Goal: Information Seeking & Learning: Learn about a topic

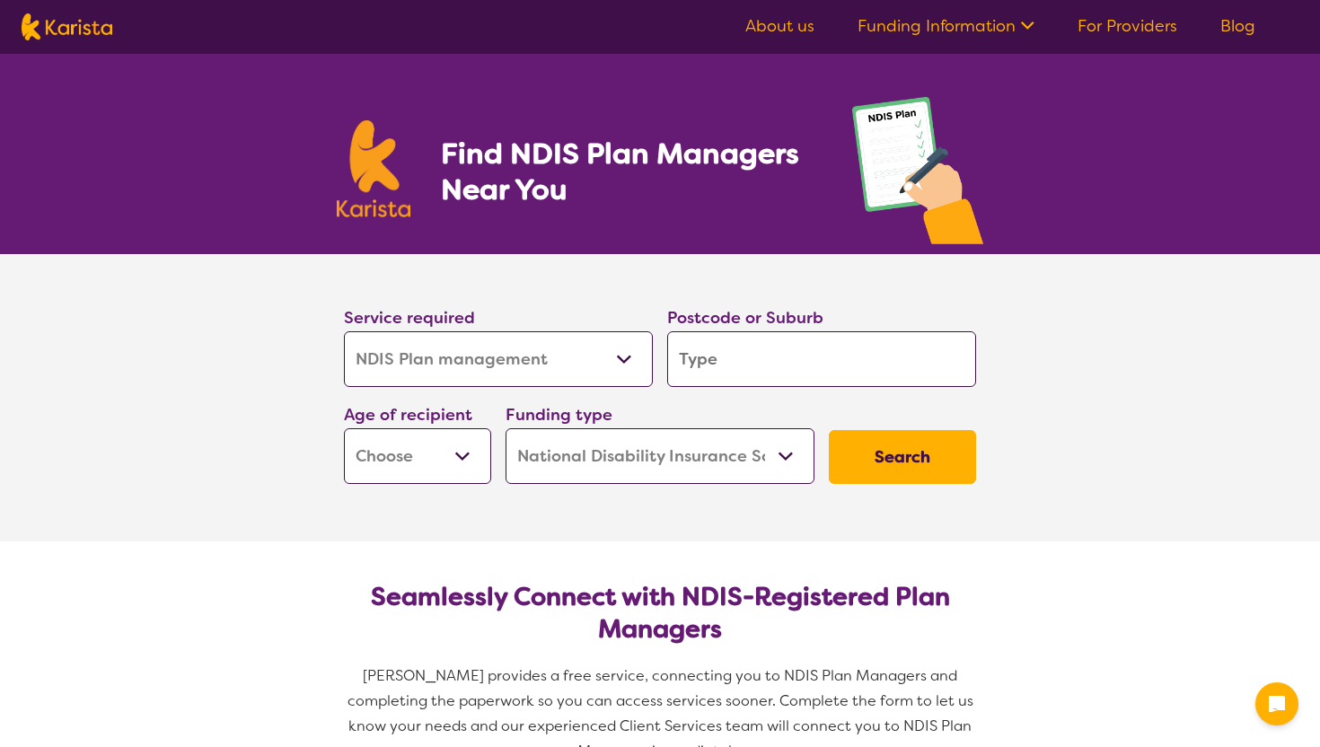
select select "NDIS Plan management"
select select "NDIS"
select select "NDIS Plan management"
select select "NDIS"
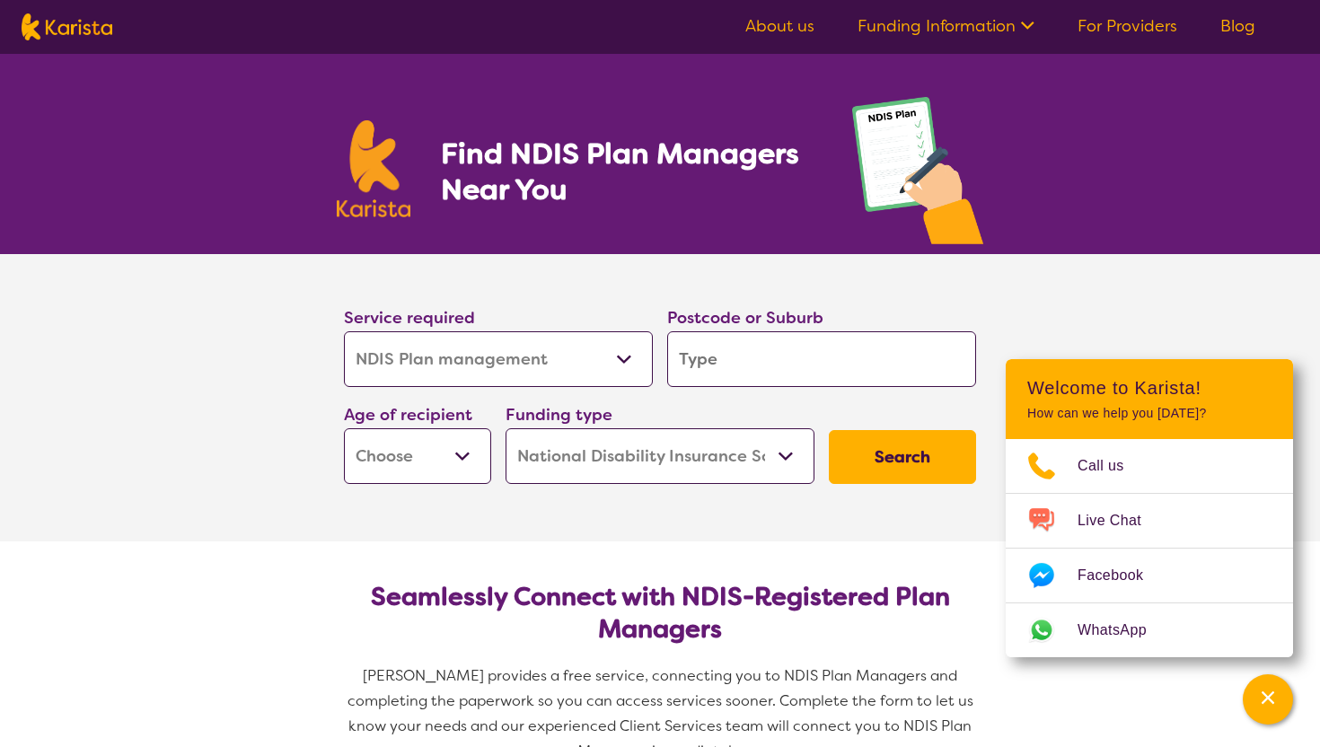
click at [605, 349] on select "Allied Health Assistant Assessment ([MEDICAL_DATA] or [MEDICAL_DATA]) Behaviour…" at bounding box center [498, 359] width 309 height 56
click at [709, 356] on input "search" at bounding box center [821, 359] width 309 height 56
type input "5"
type input "7"
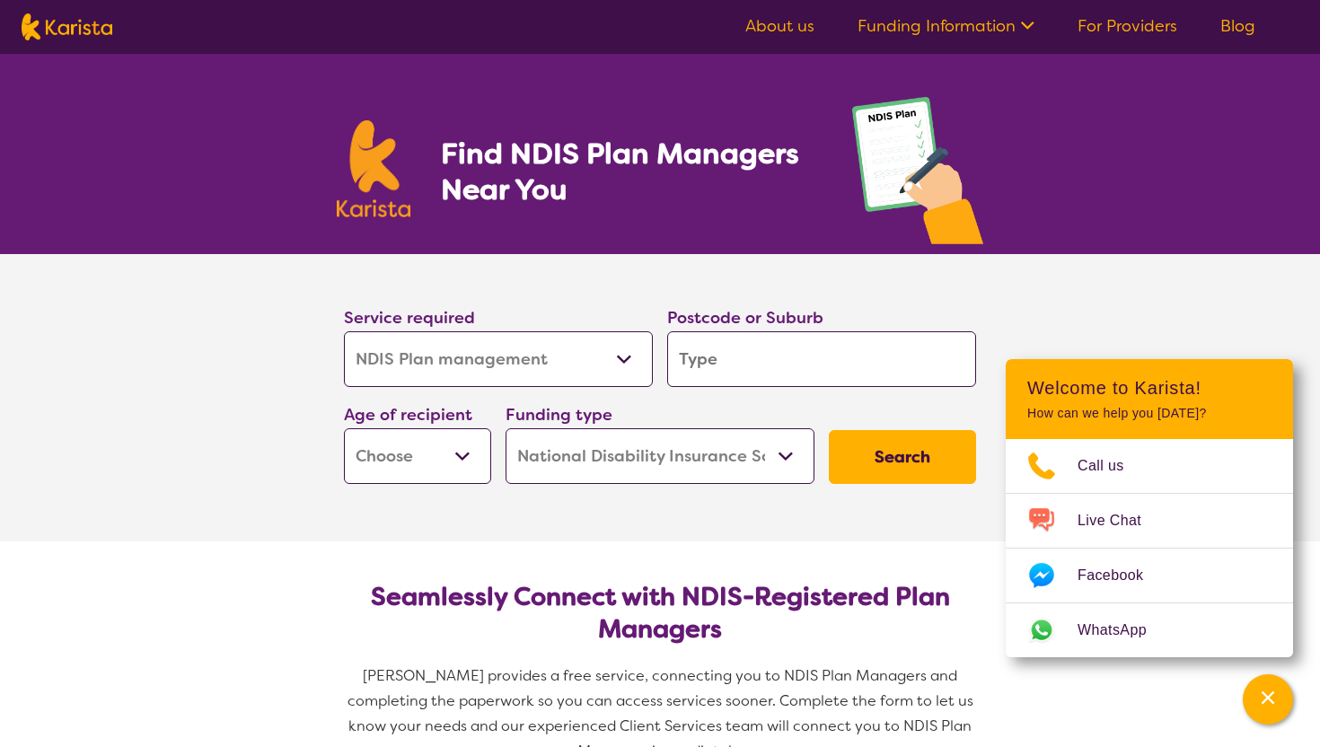
type input "7"
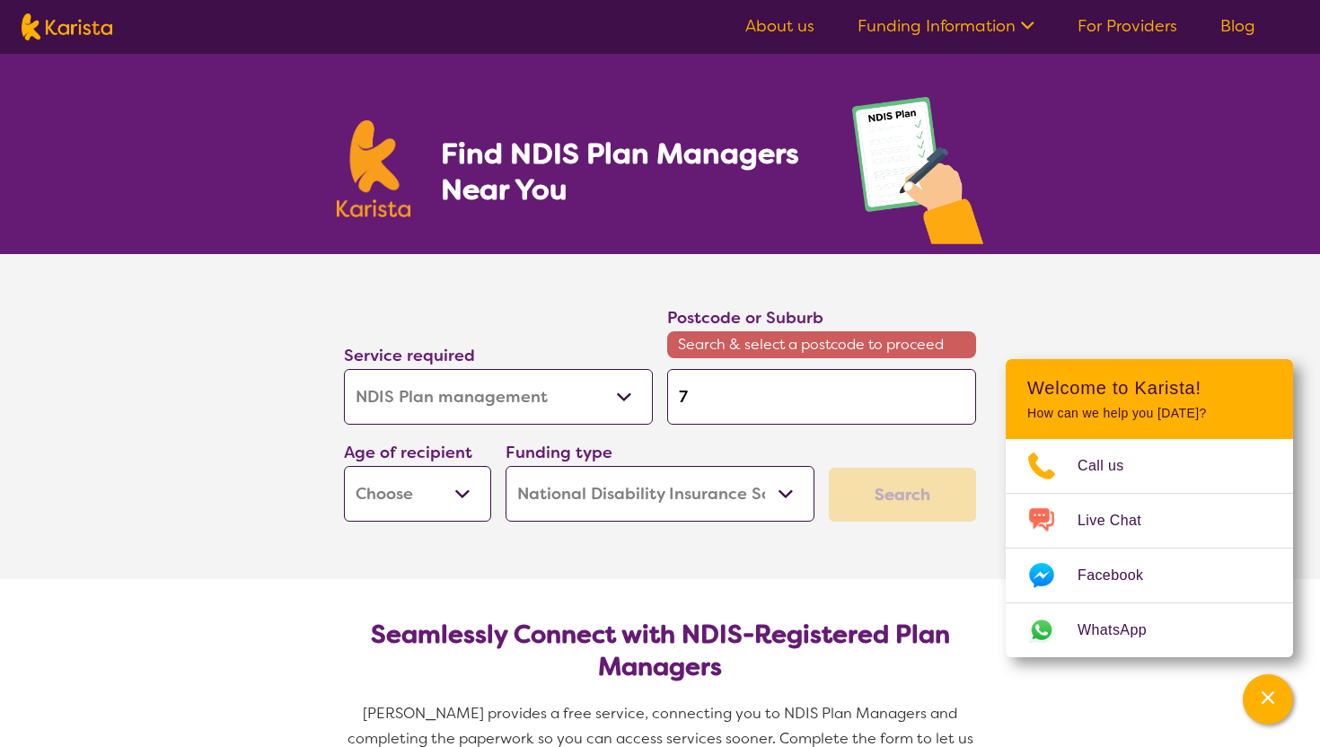
type input "70"
type input "705"
type input "7050"
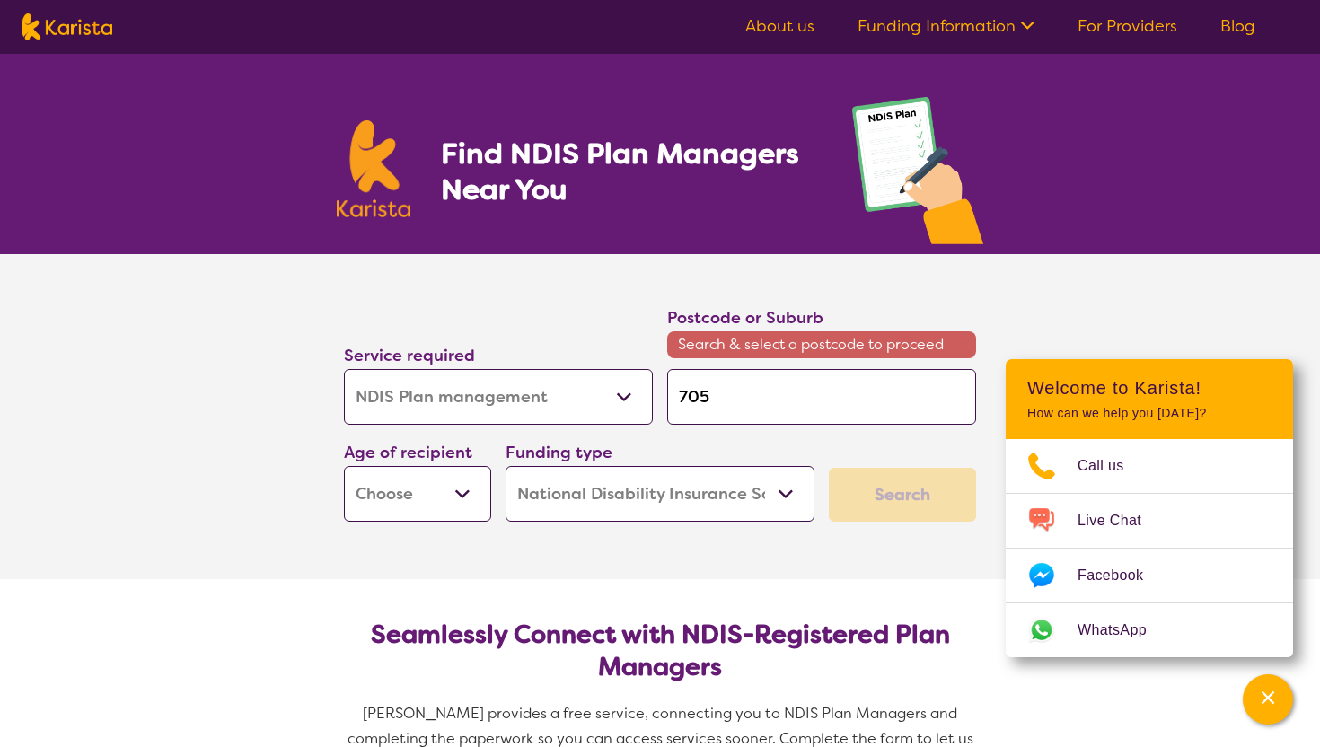
type input "7050"
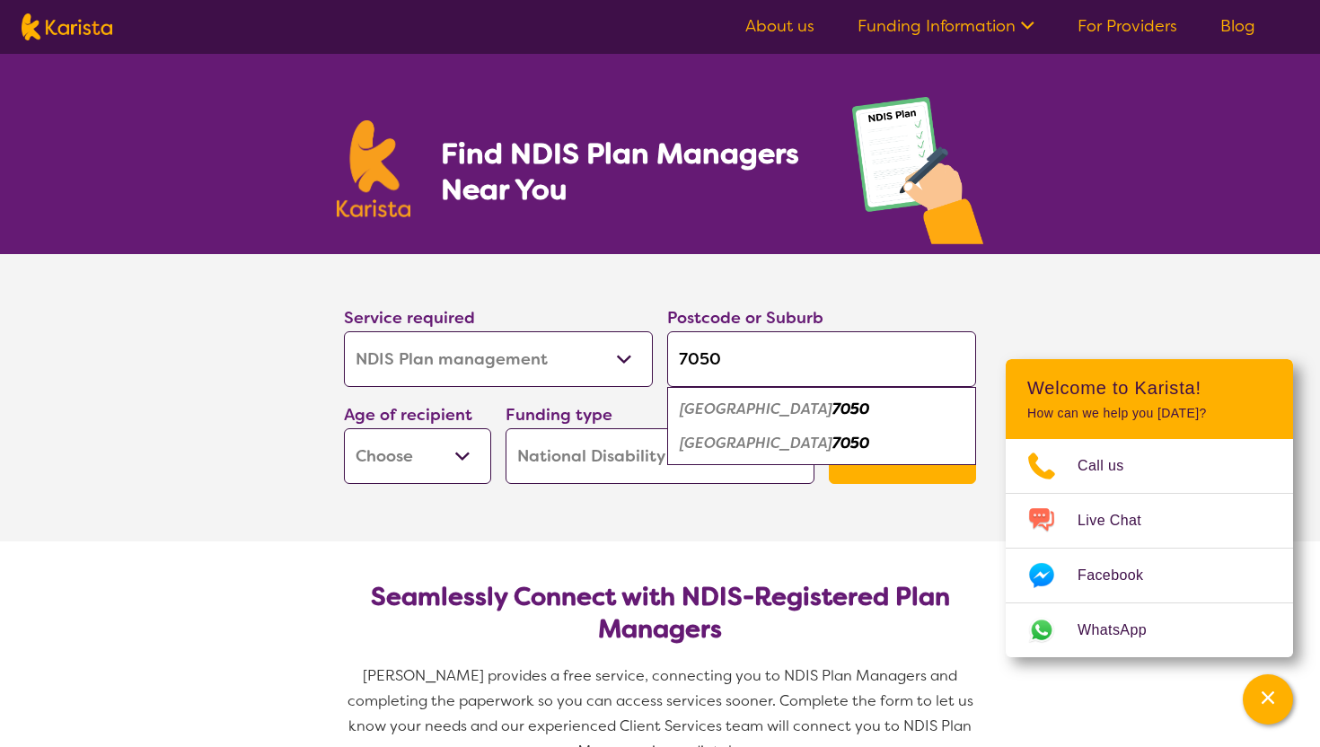
type input "7050"
click at [714, 411] on em "[GEOGRAPHIC_DATA]" at bounding box center [756, 409] width 153 height 19
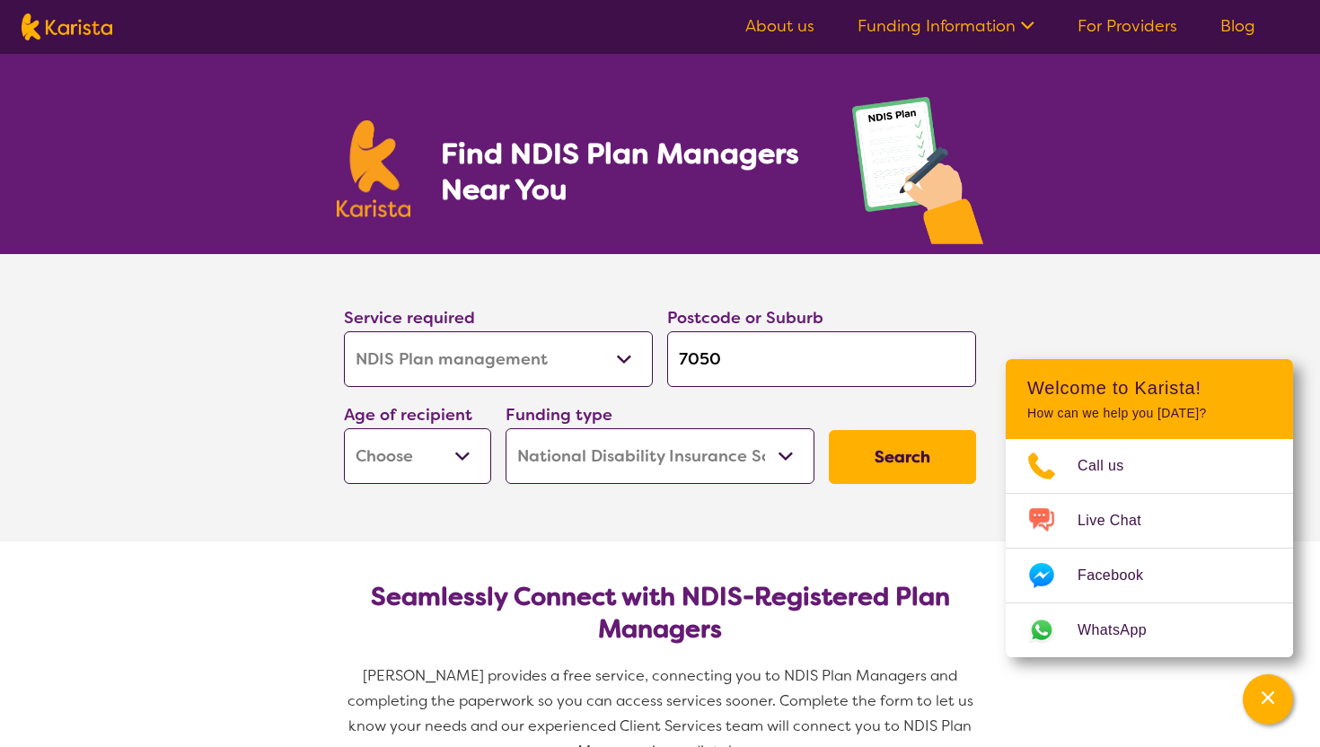
click at [926, 480] on button "Search" at bounding box center [902, 457] width 147 height 54
click at [427, 448] on select "Early Childhood - 0 to 9 Child - 10 to 11 Adolescent - 12 to 17 Adult - 18 to 6…" at bounding box center [417, 456] width 147 height 56
select select "EC"
click at [344, 428] on select "Early Childhood - 0 to 9 Child - 10 to 11 Adolescent - 12 to 17 Adult - 18 to 6…" at bounding box center [417, 456] width 147 height 56
select select "EC"
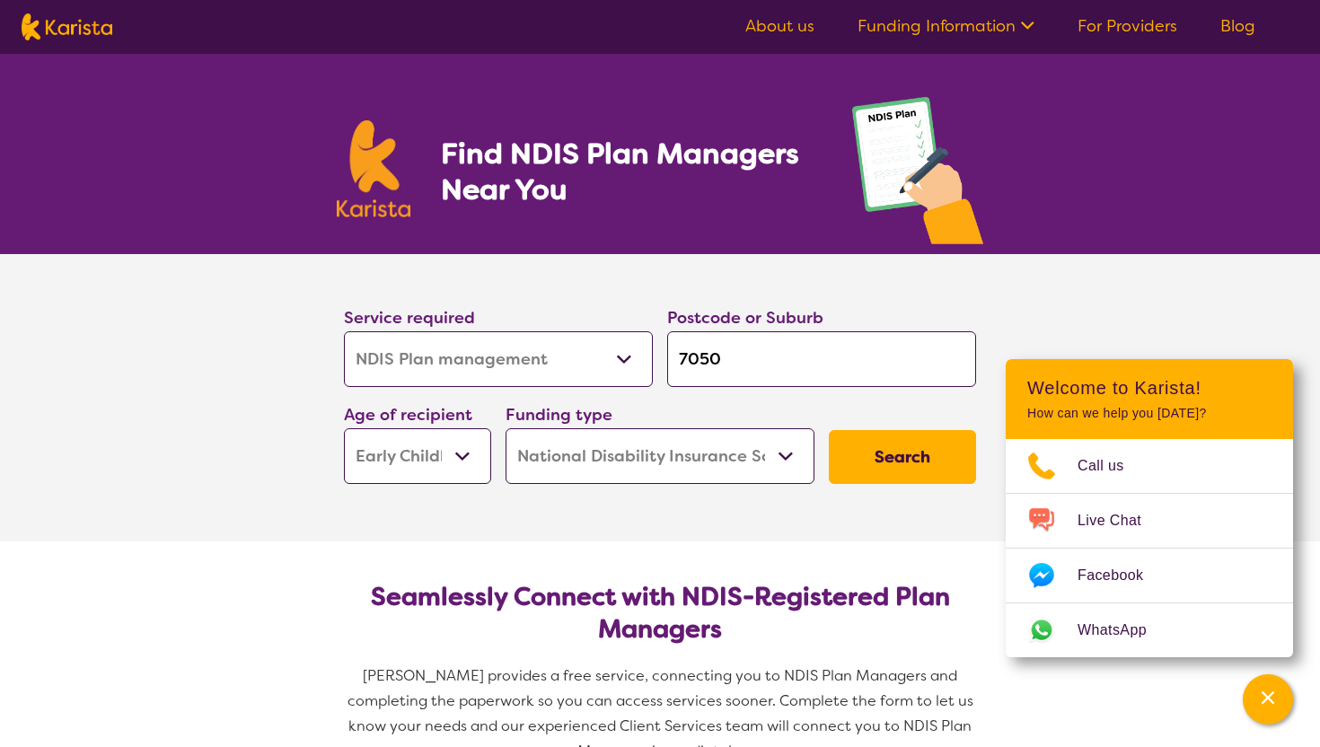
click at [890, 472] on button "Search" at bounding box center [902, 457] width 147 height 54
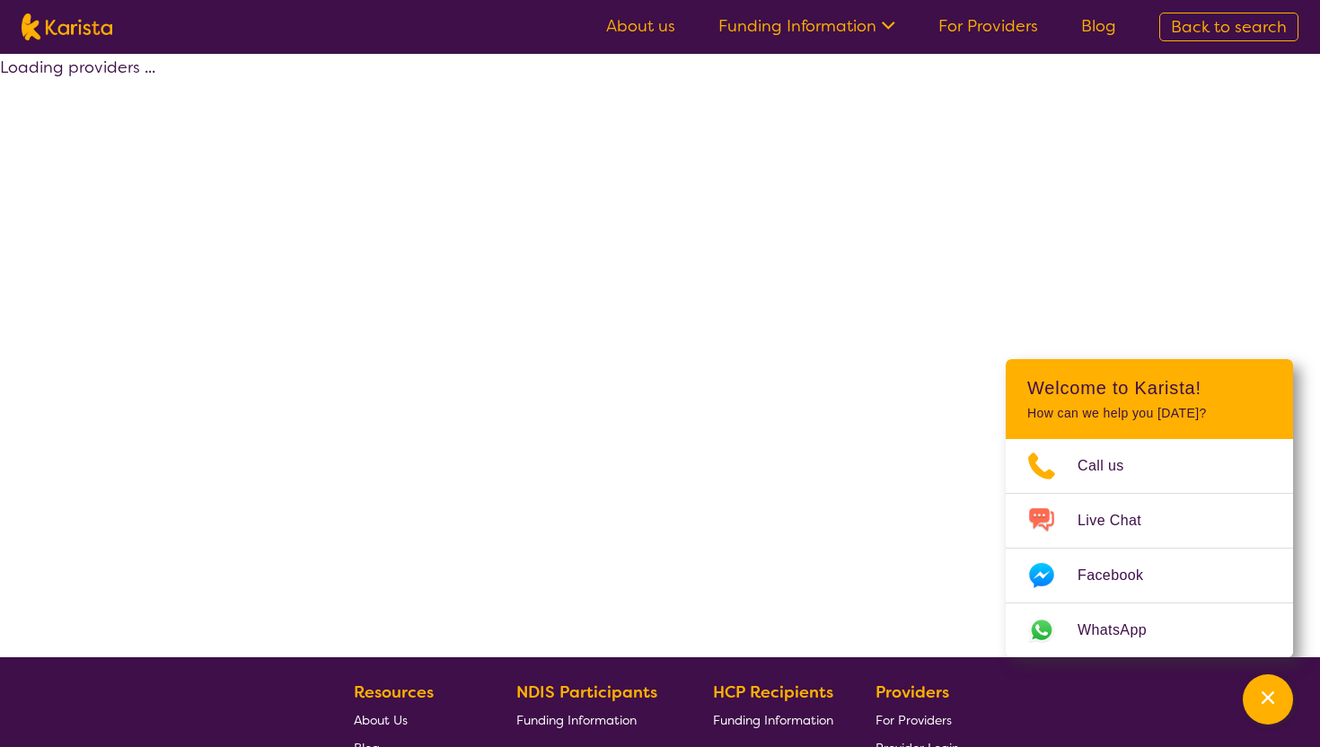
select select "by_score"
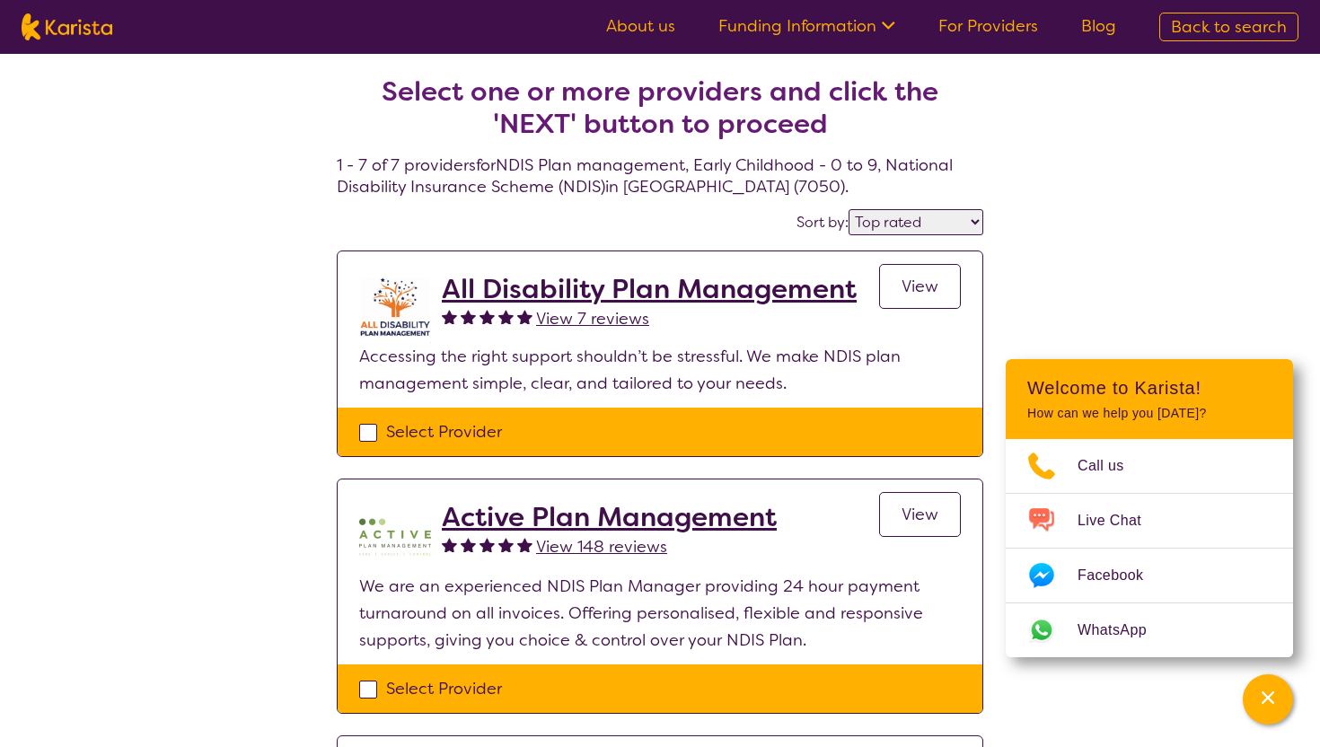
click at [683, 286] on h2 "All Disability Plan Management" at bounding box center [649, 289] width 415 height 32
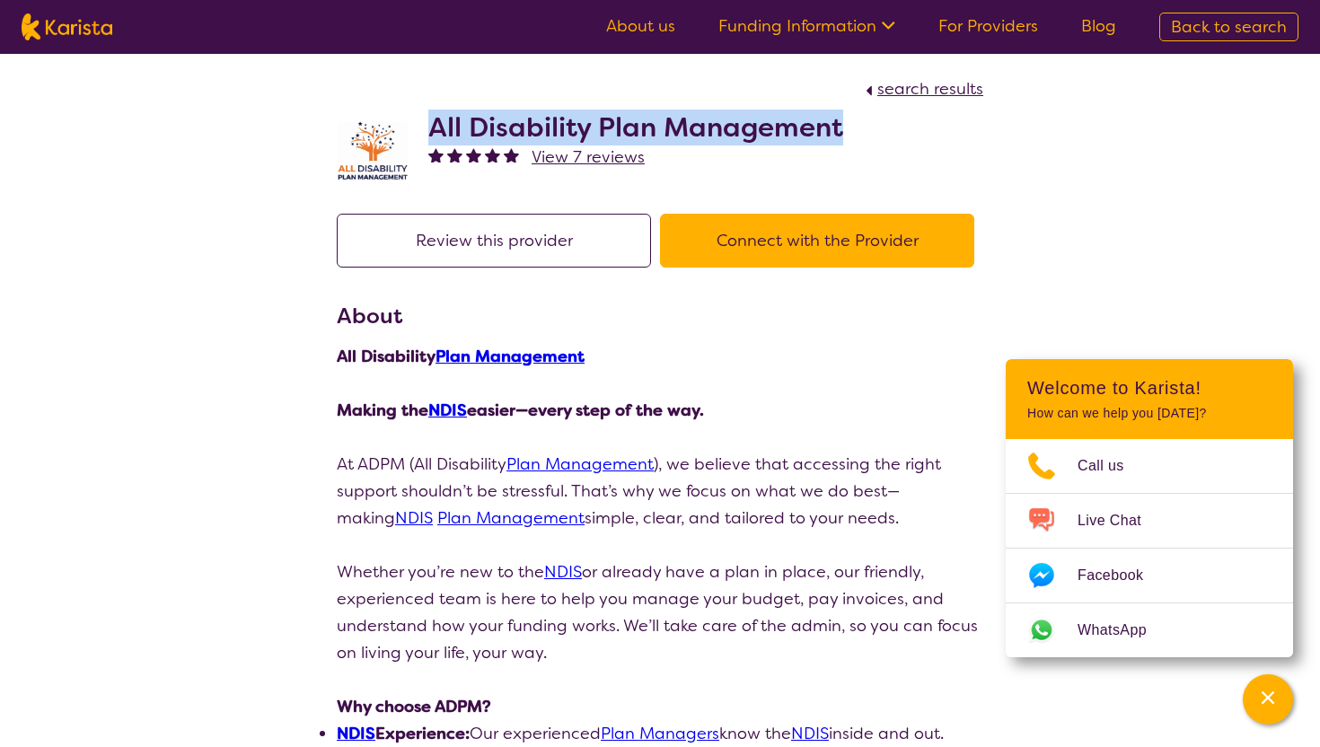
drag, startPoint x: 426, startPoint y: 117, endPoint x: 857, endPoint y: 117, distance: 431.1
click at [857, 117] on div "All Disability Plan Management View 7 reviews" at bounding box center [660, 147] width 647 height 90
copy h2 "All Disability Plan Management"
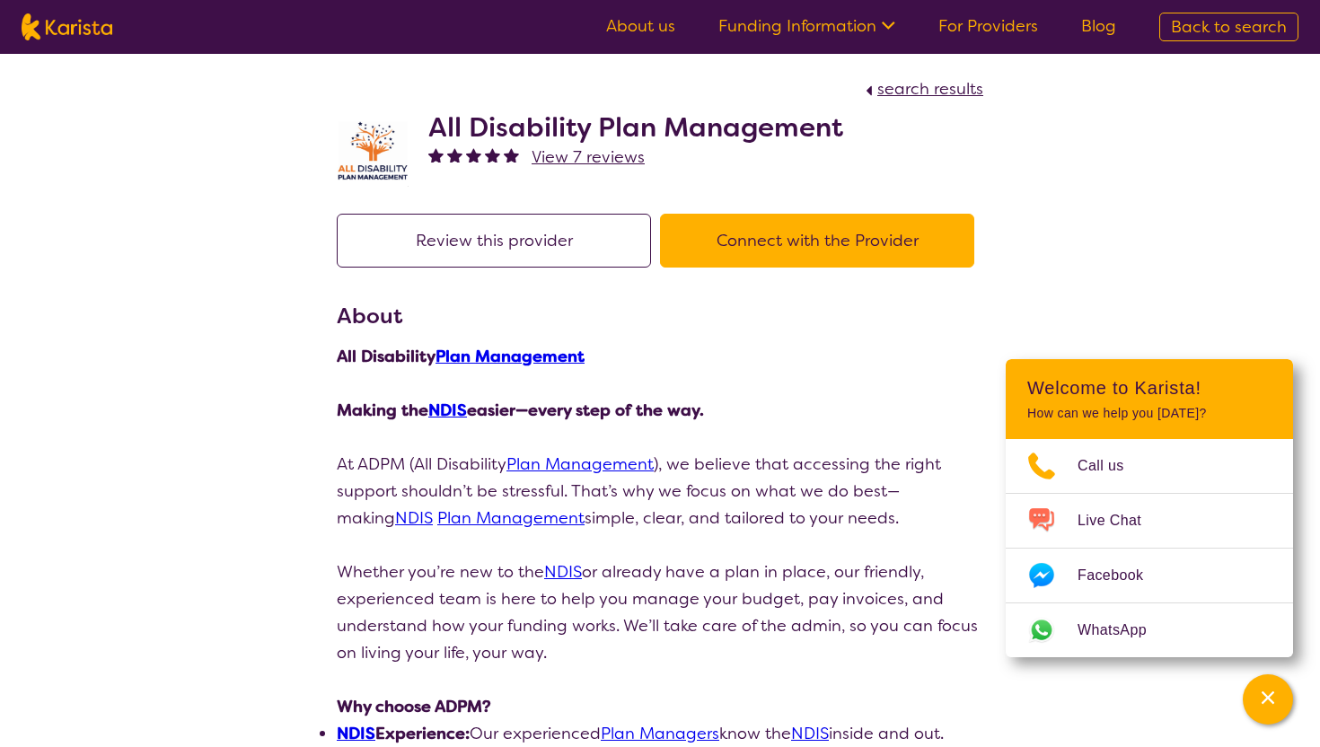
click at [793, 359] on p "All Disability Plan Management" at bounding box center [660, 356] width 647 height 27
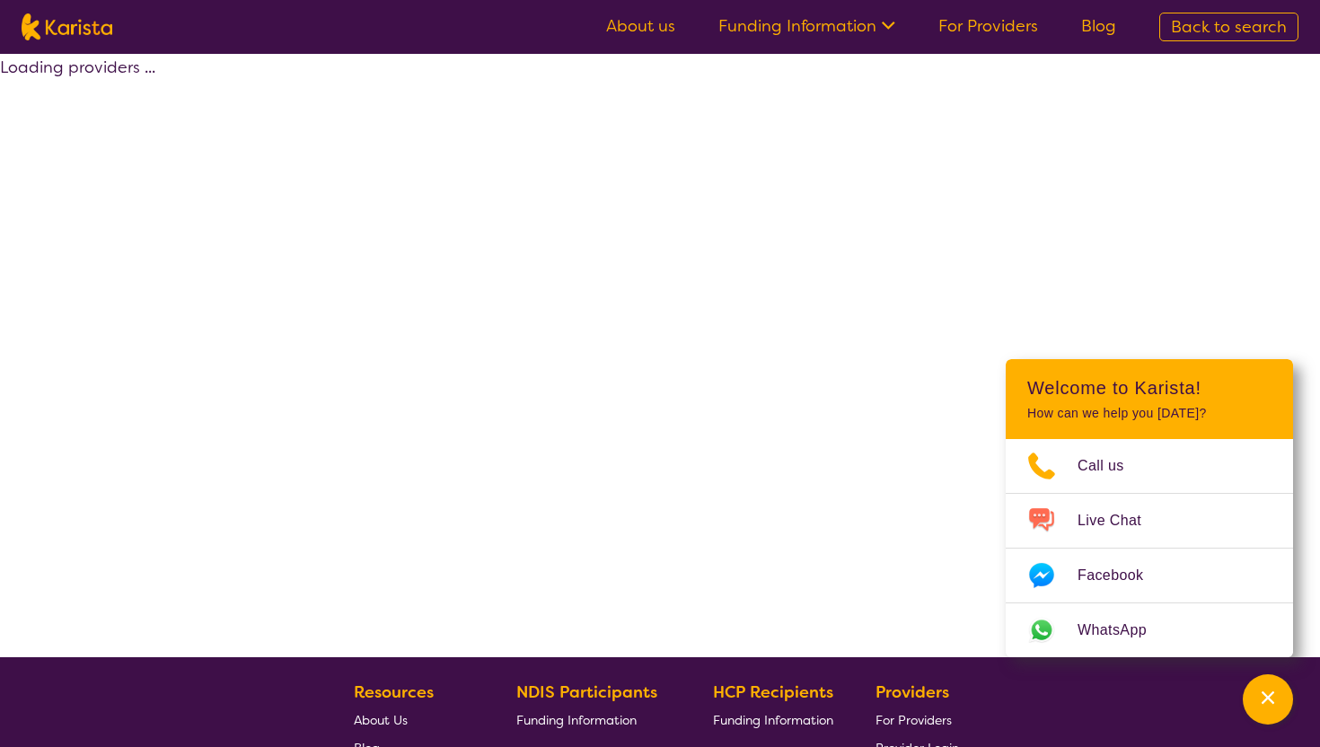
select select "by_score"
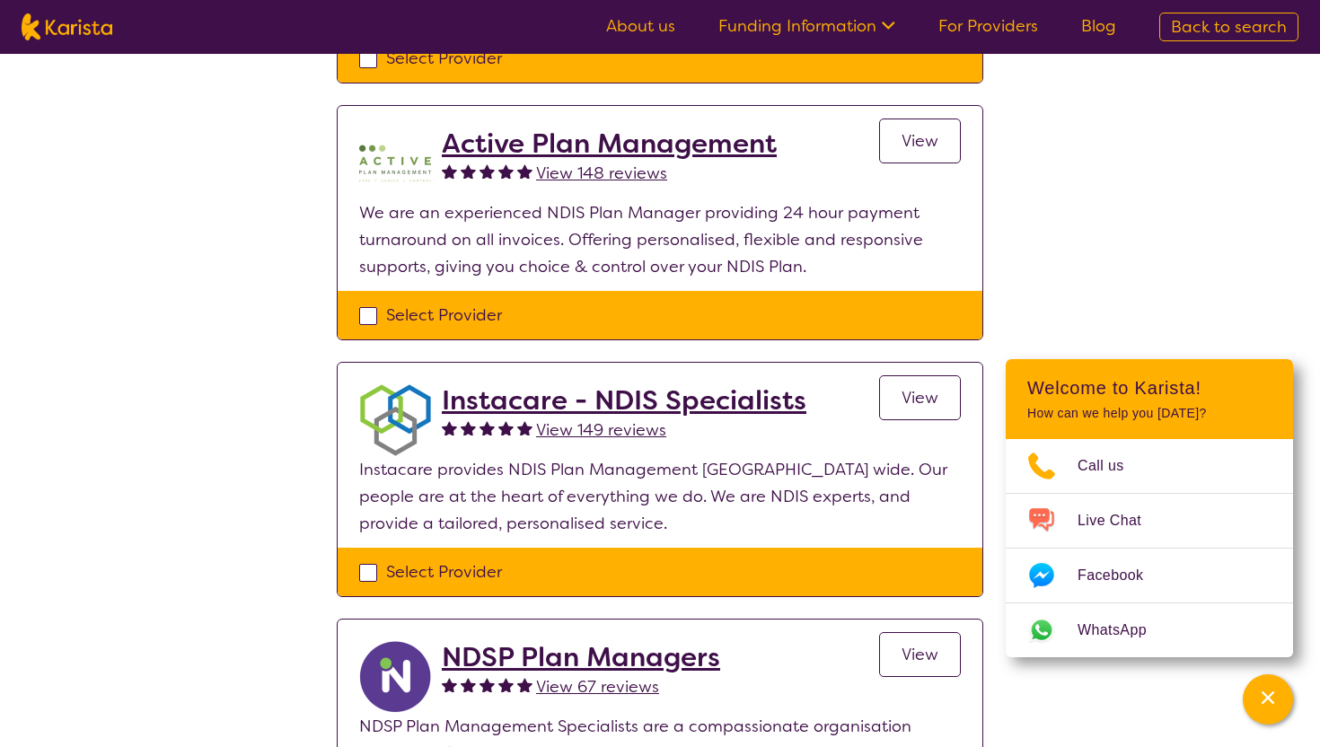
scroll to position [376, 0]
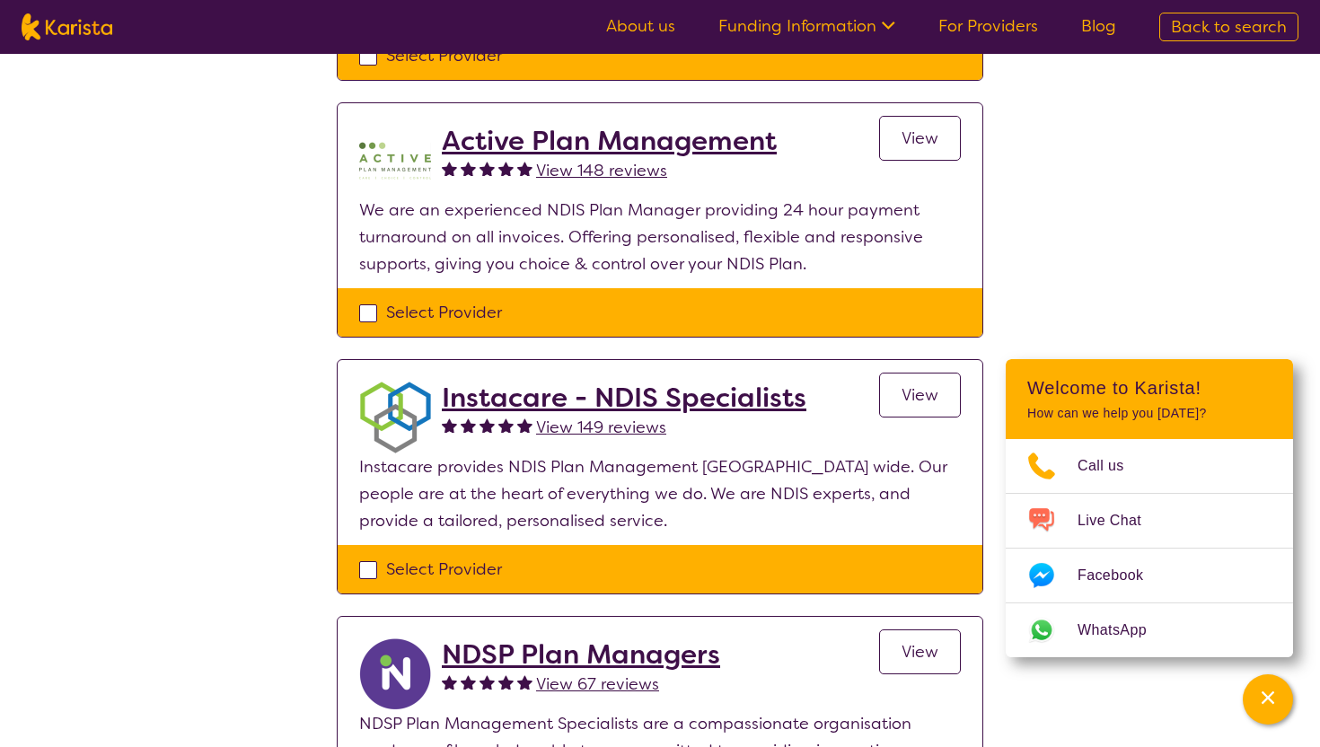
click at [611, 150] on h2 "Active Plan Management" at bounding box center [609, 141] width 335 height 32
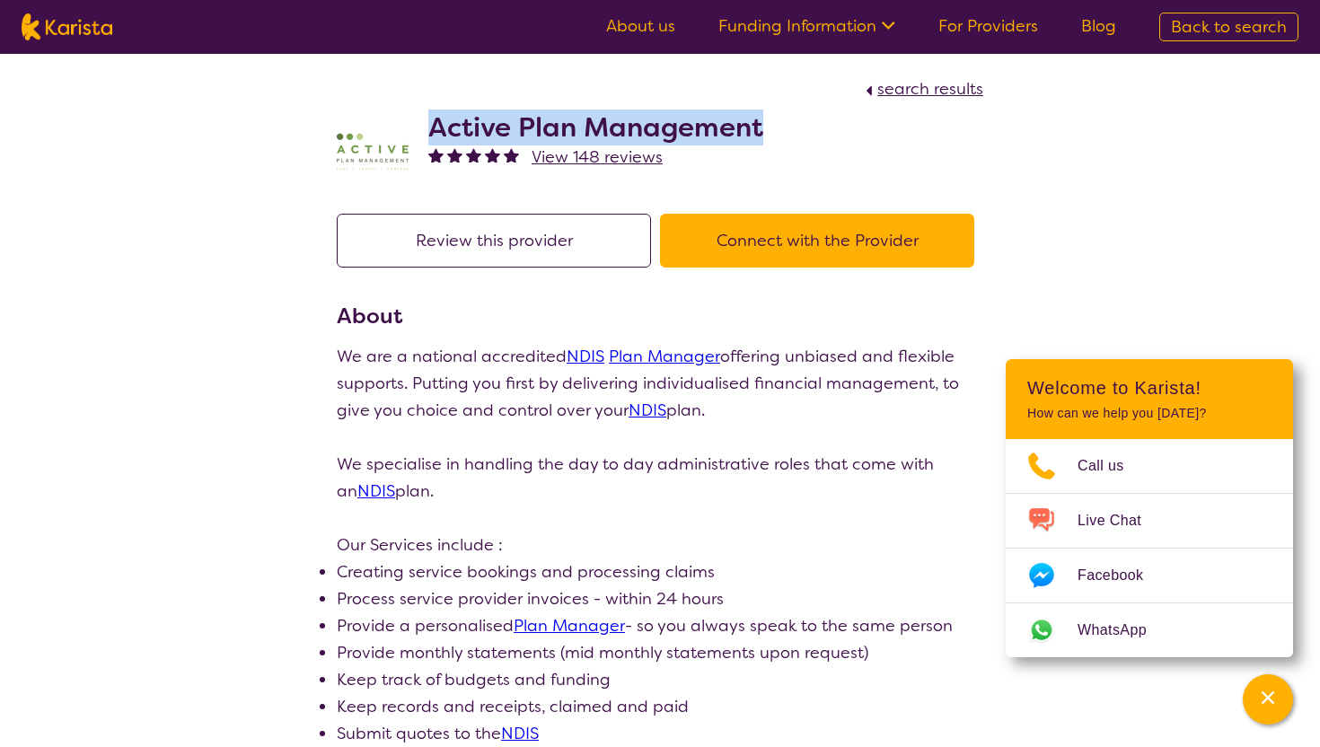
drag, startPoint x: 436, startPoint y: 128, endPoint x: 793, endPoint y: 139, distance: 356.7
click at [793, 139] on div "Active Plan Management View 148 reviews" at bounding box center [660, 147] width 647 height 90
copy h2 "Active Plan Management"
select select "by_score"
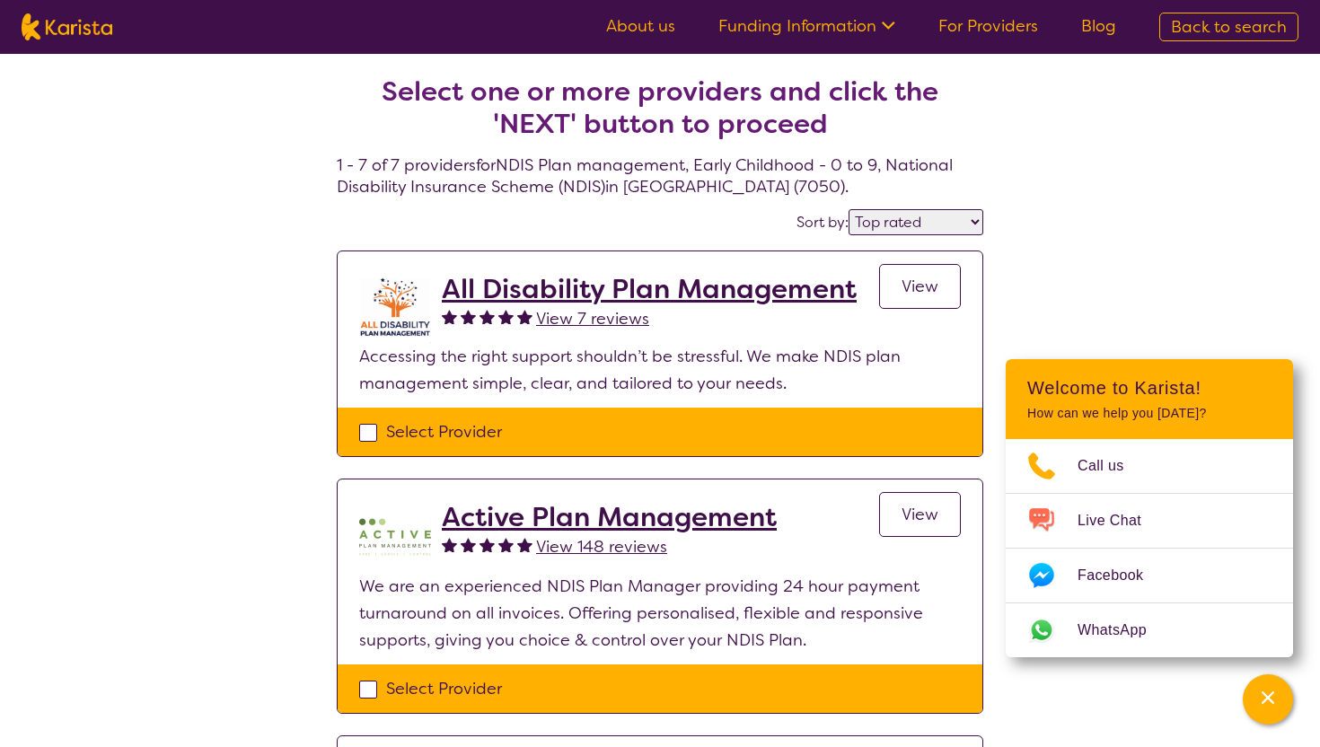
scroll to position [376, 0]
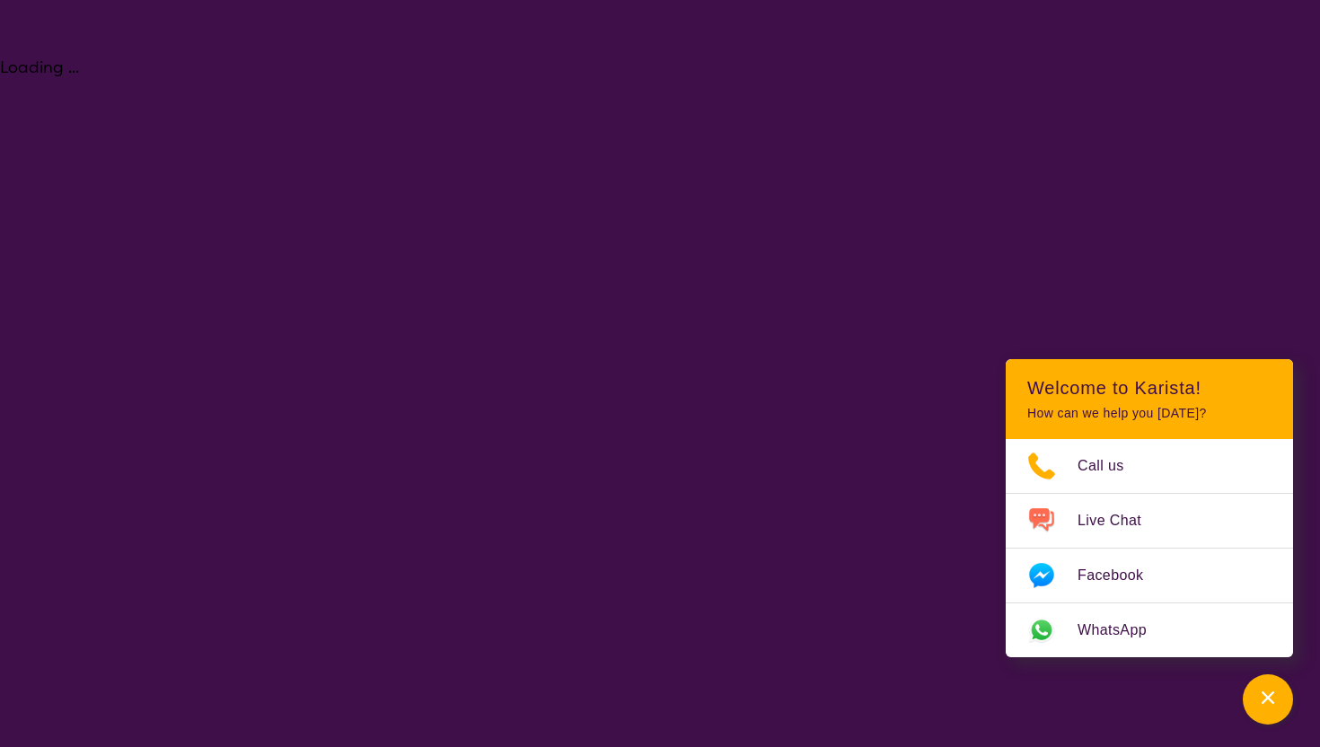
select select "NDIS Plan management"
select select "EC"
select select "NDIS"
select select "NDIS Plan management"
select select "EC"
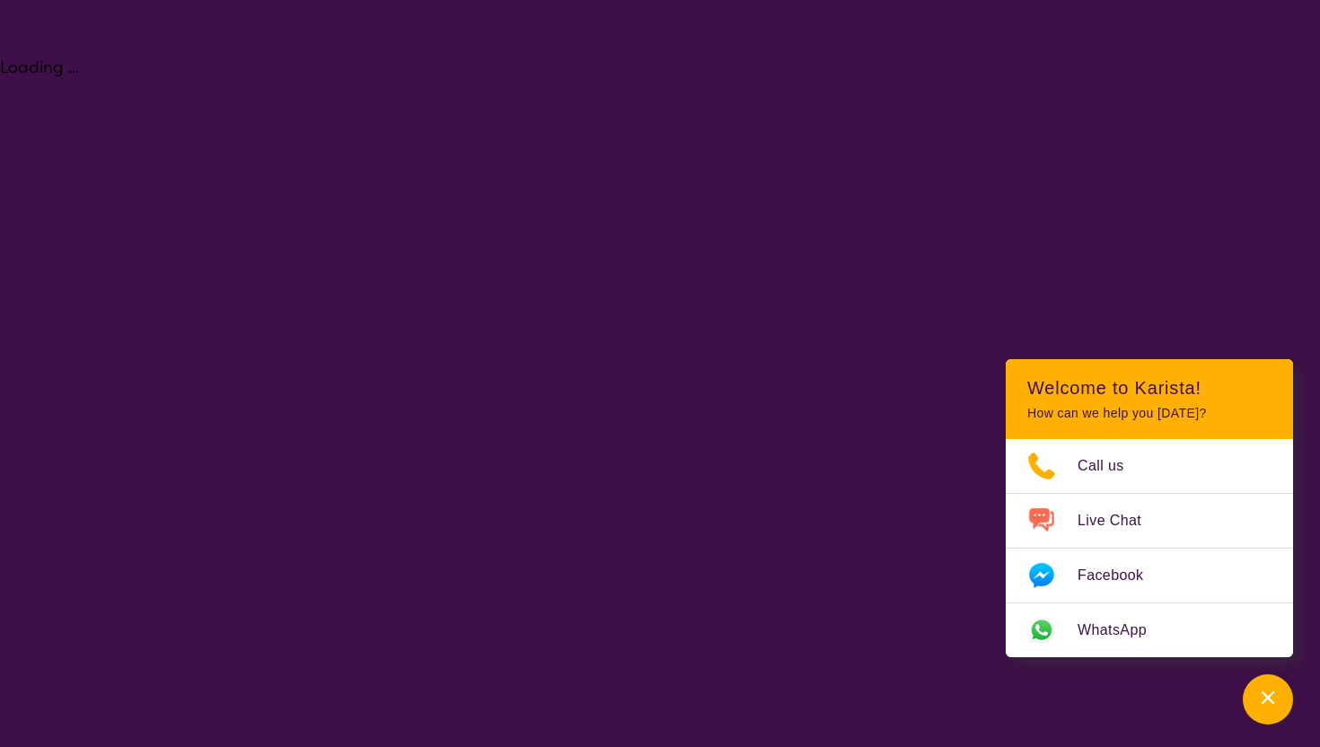
select select "NDIS"
